Goal: Transaction & Acquisition: Book appointment/travel/reservation

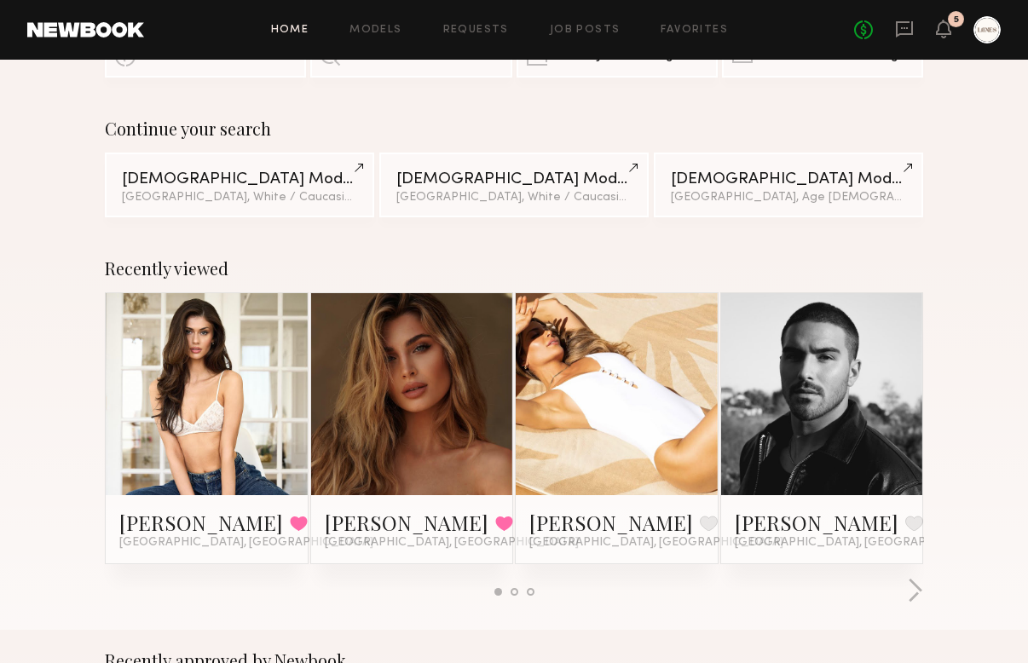
scroll to position [122, 0]
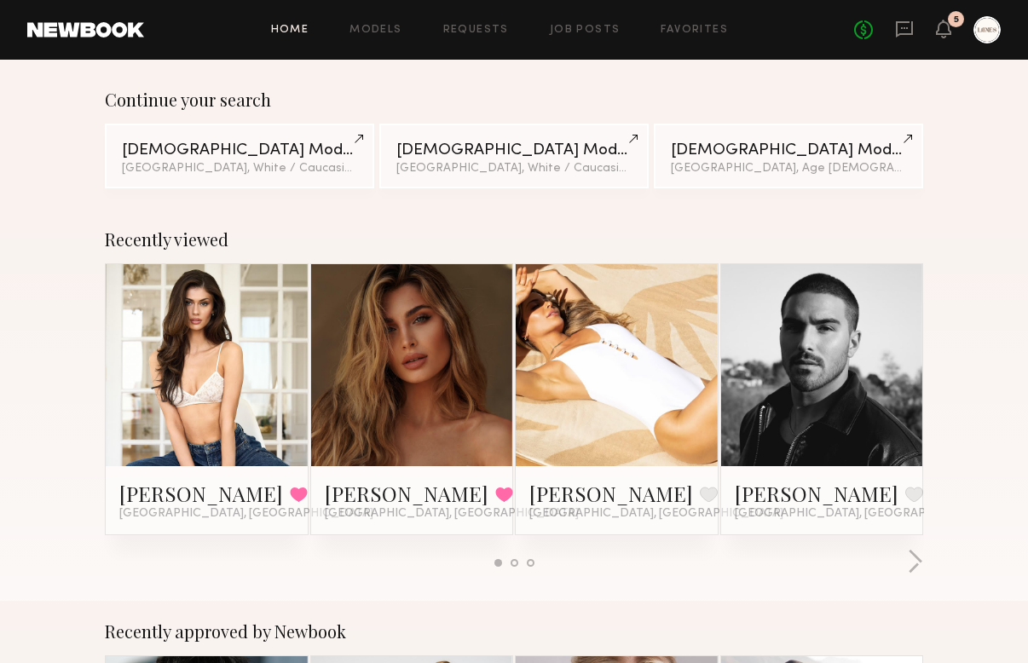
click at [240, 367] on link at bounding box center [206, 365] width 93 height 202
click at [464, 32] on link "Requests" at bounding box center [476, 30] width 66 height 11
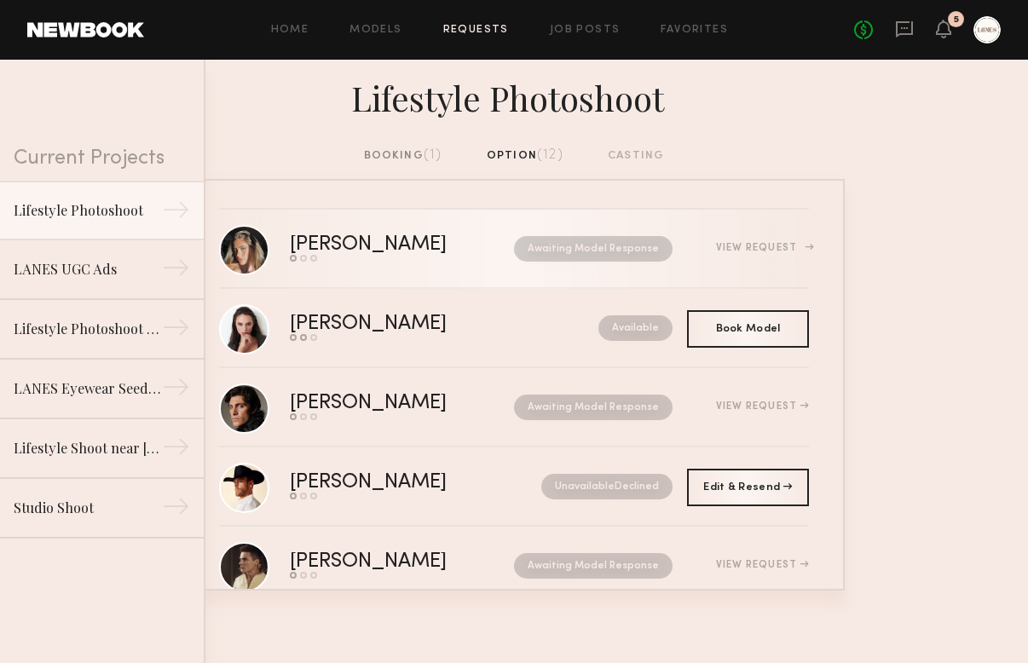
click at [339, 233] on link "[PERSON_NAME] Send request Model response Book model Awaiting Model Response Vi…" at bounding box center [514, 249] width 590 height 79
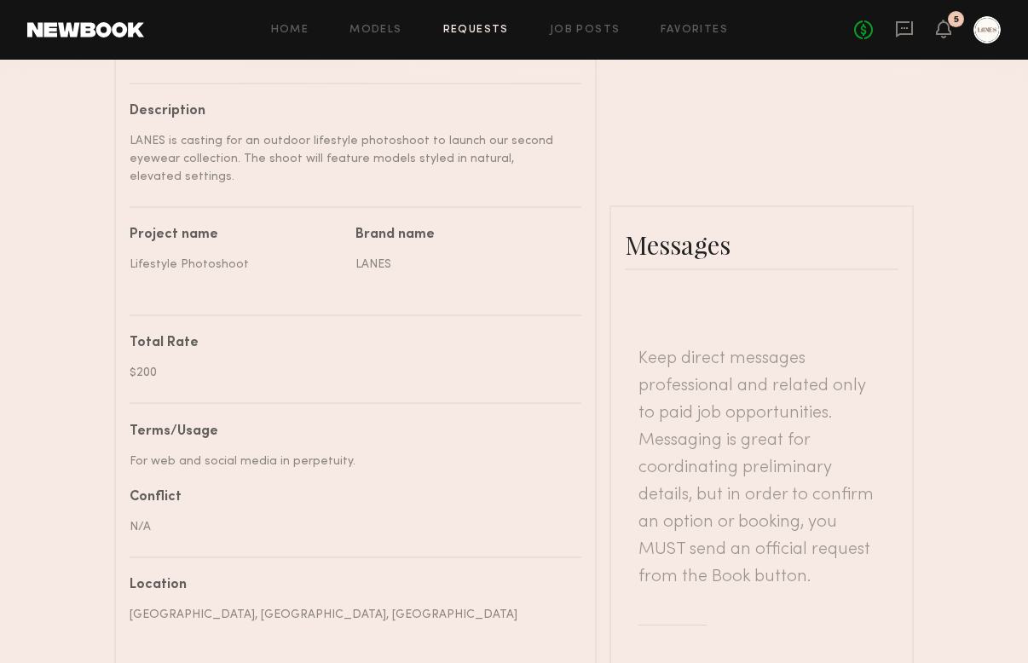
scroll to position [62, 0]
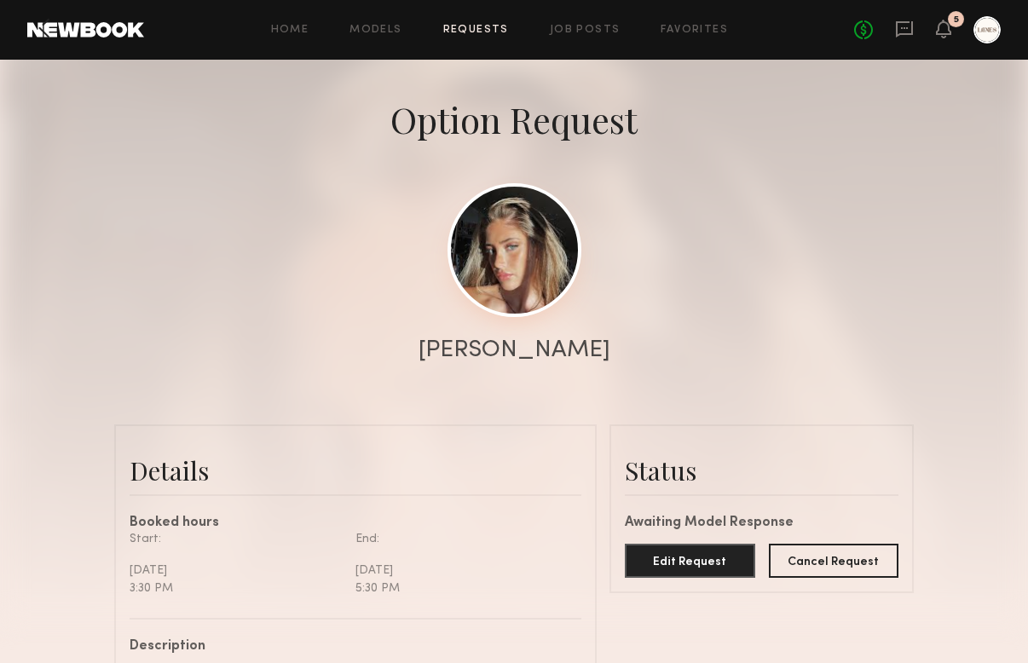
click at [541, 276] on link at bounding box center [515, 250] width 134 height 134
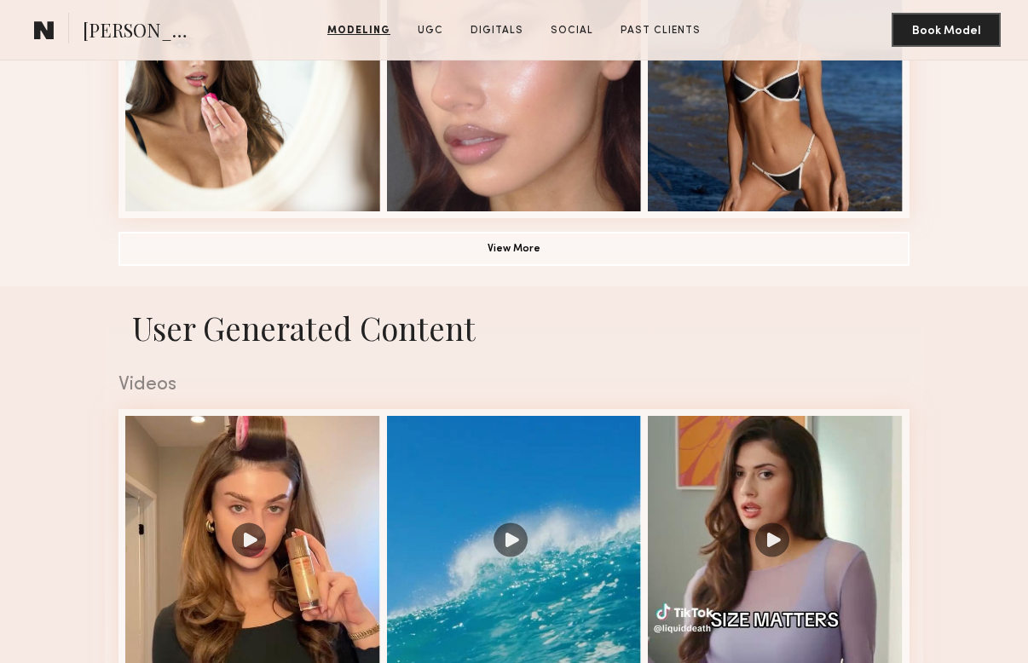
scroll to position [1446, 0]
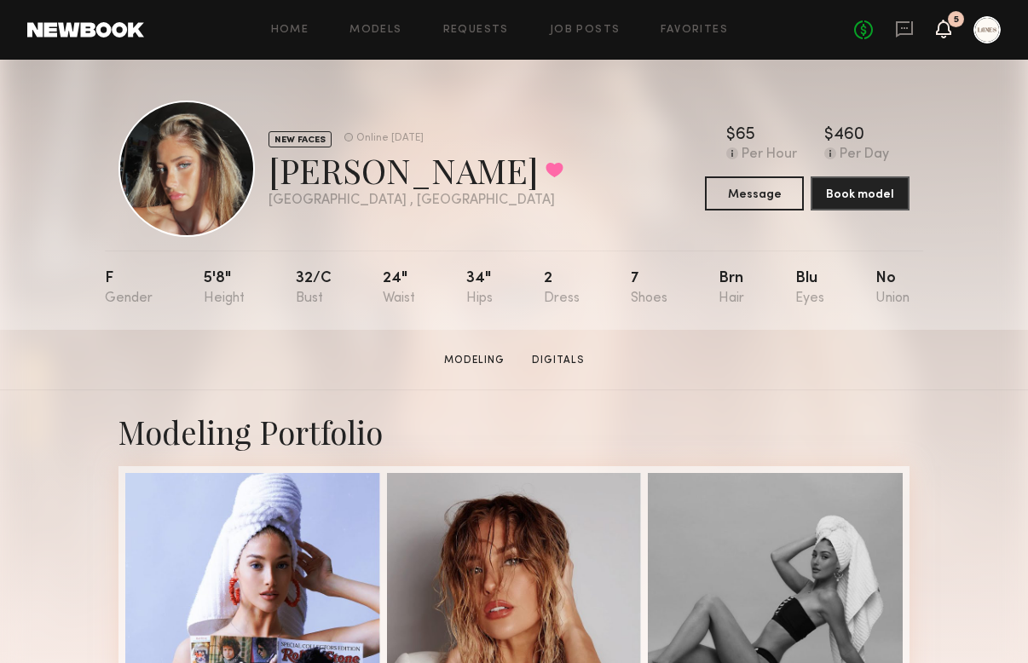
click at [947, 26] on icon at bounding box center [944, 28] width 14 height 12
